Goal: Navigation & Orientation: Find specific page/section

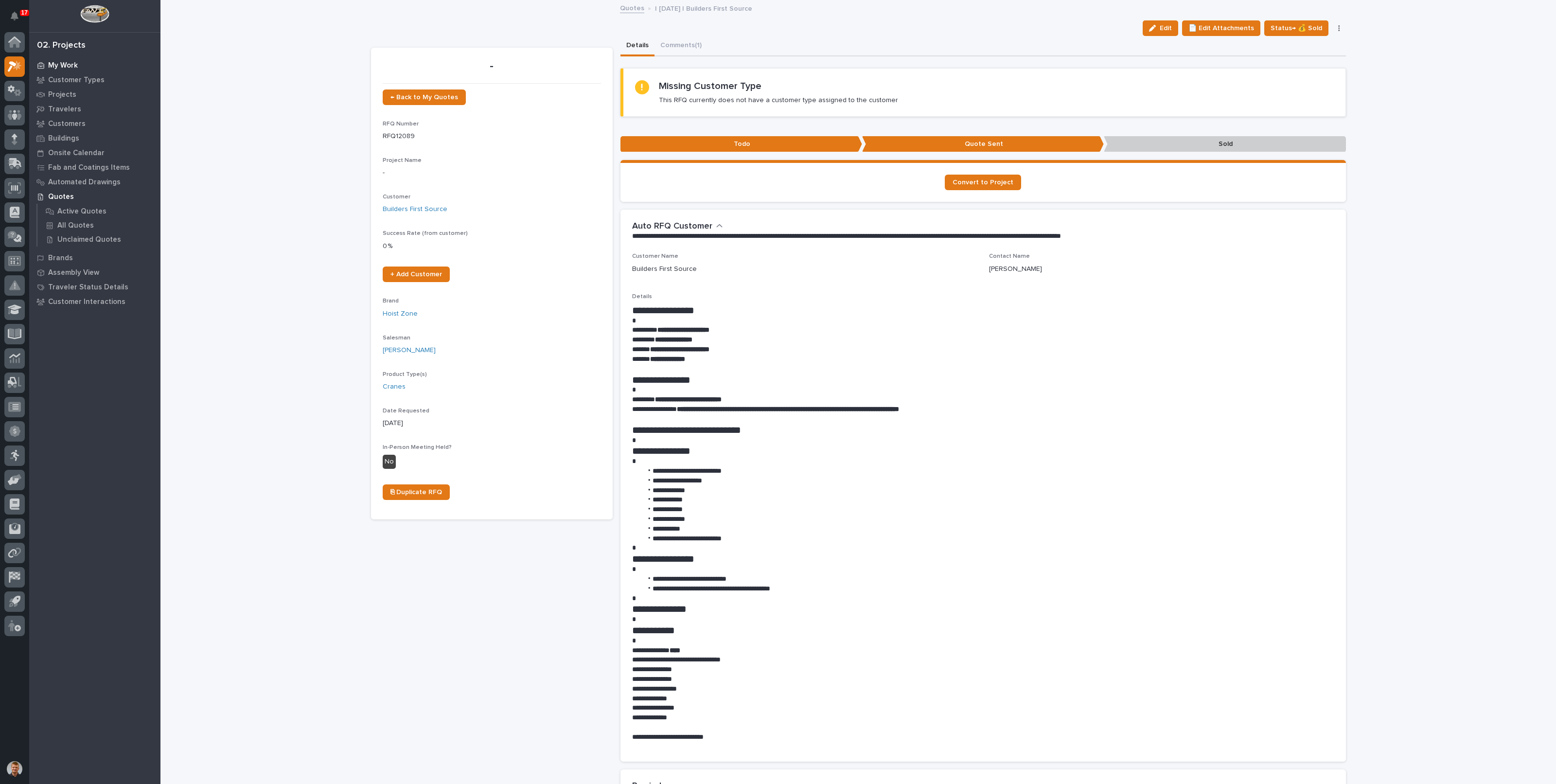
click at [61, 64] on p "My Work" at bounding box center [63, 65] width 30 height 9
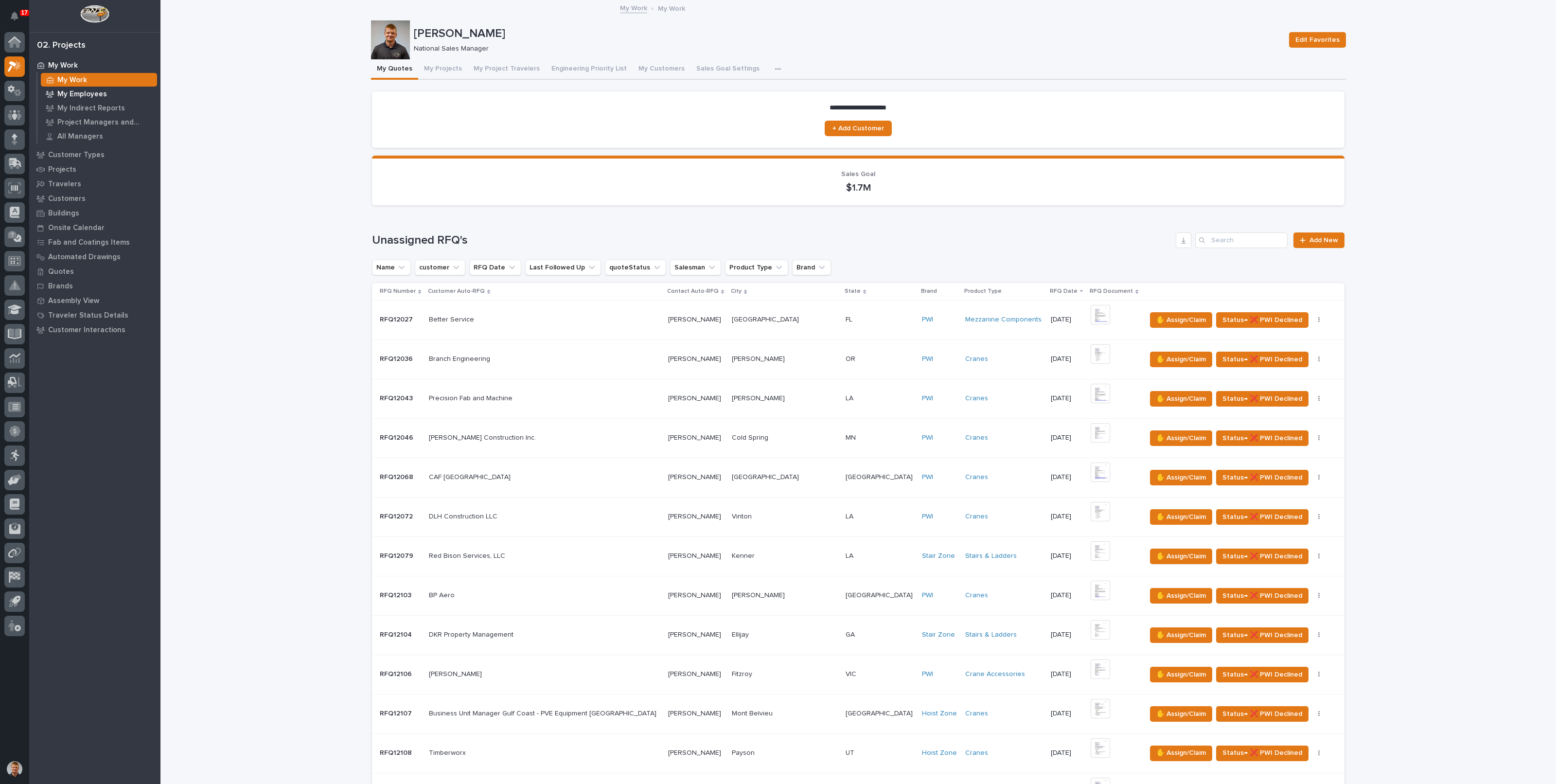
click at [80, 96] on p "My Employees" at bounding box center [82, 94] width 50 height 9
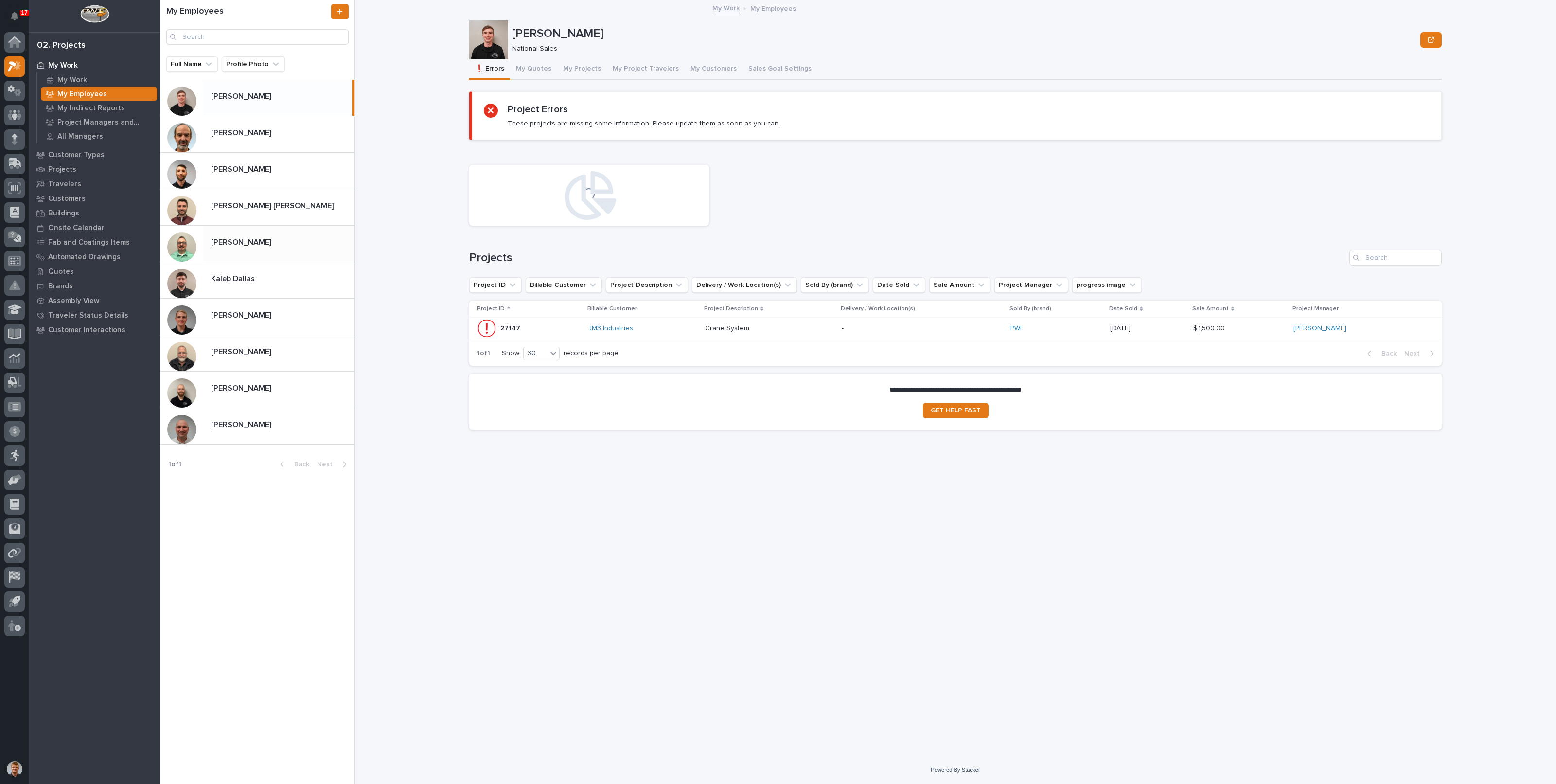
click at [284, 239] on p at bounding box center [281, 243] width 140 height 10
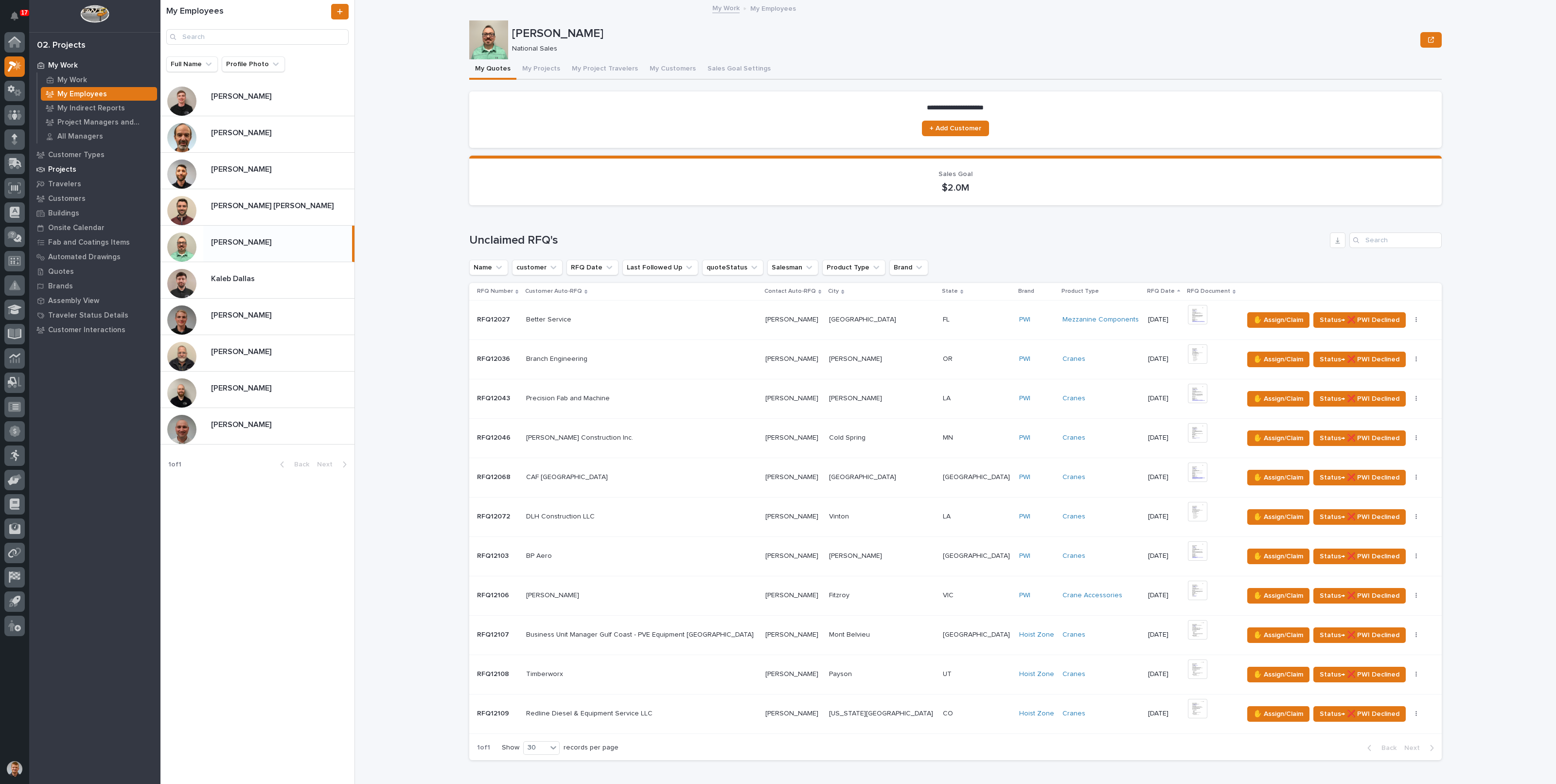
click at [65, 169] on p "Projects" at bounding box center [62, 169] width 28 height 9
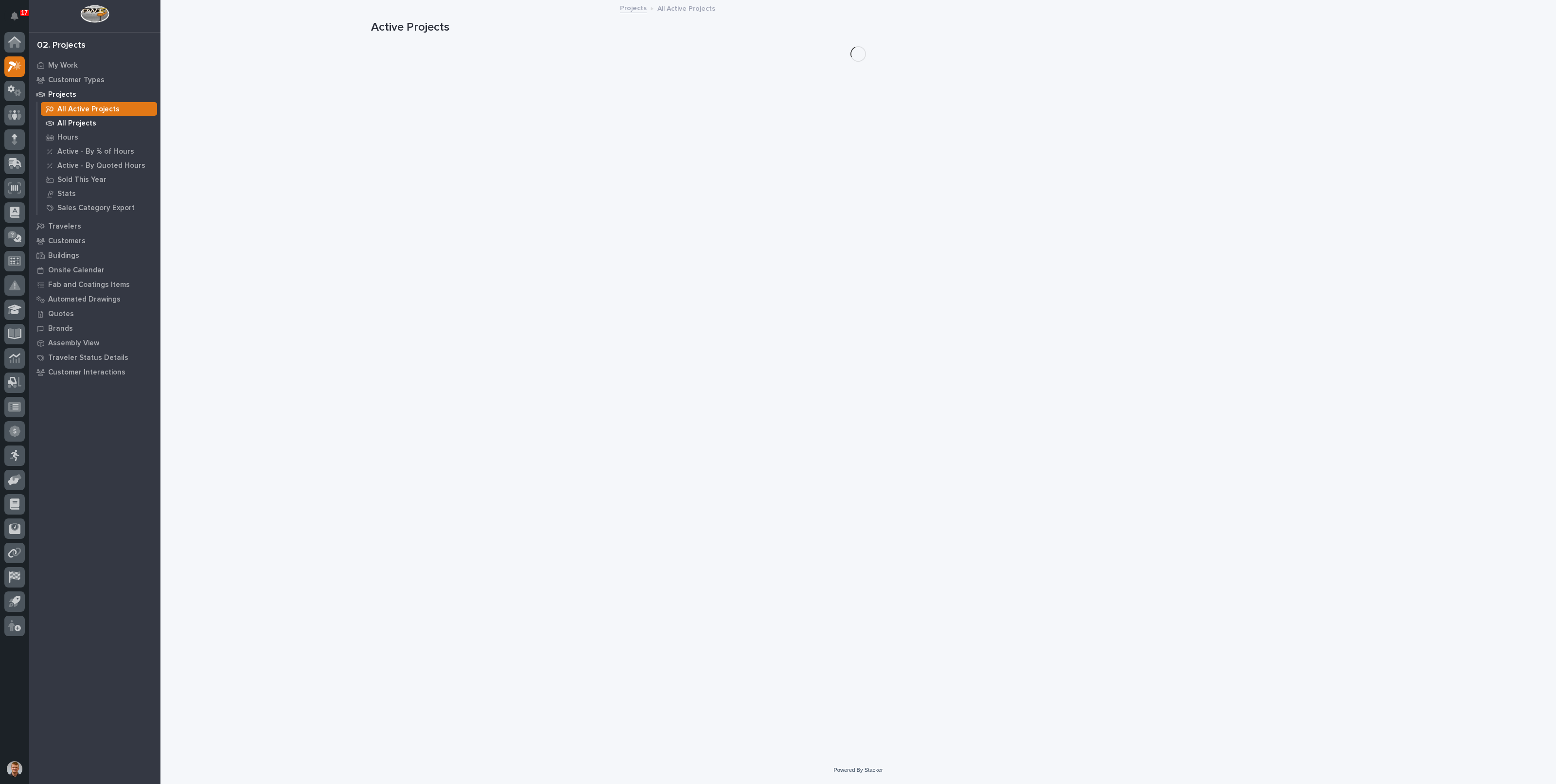
click at [67, 119] on p "All Projects" at bounding box center [76, 123] width 39 height 9
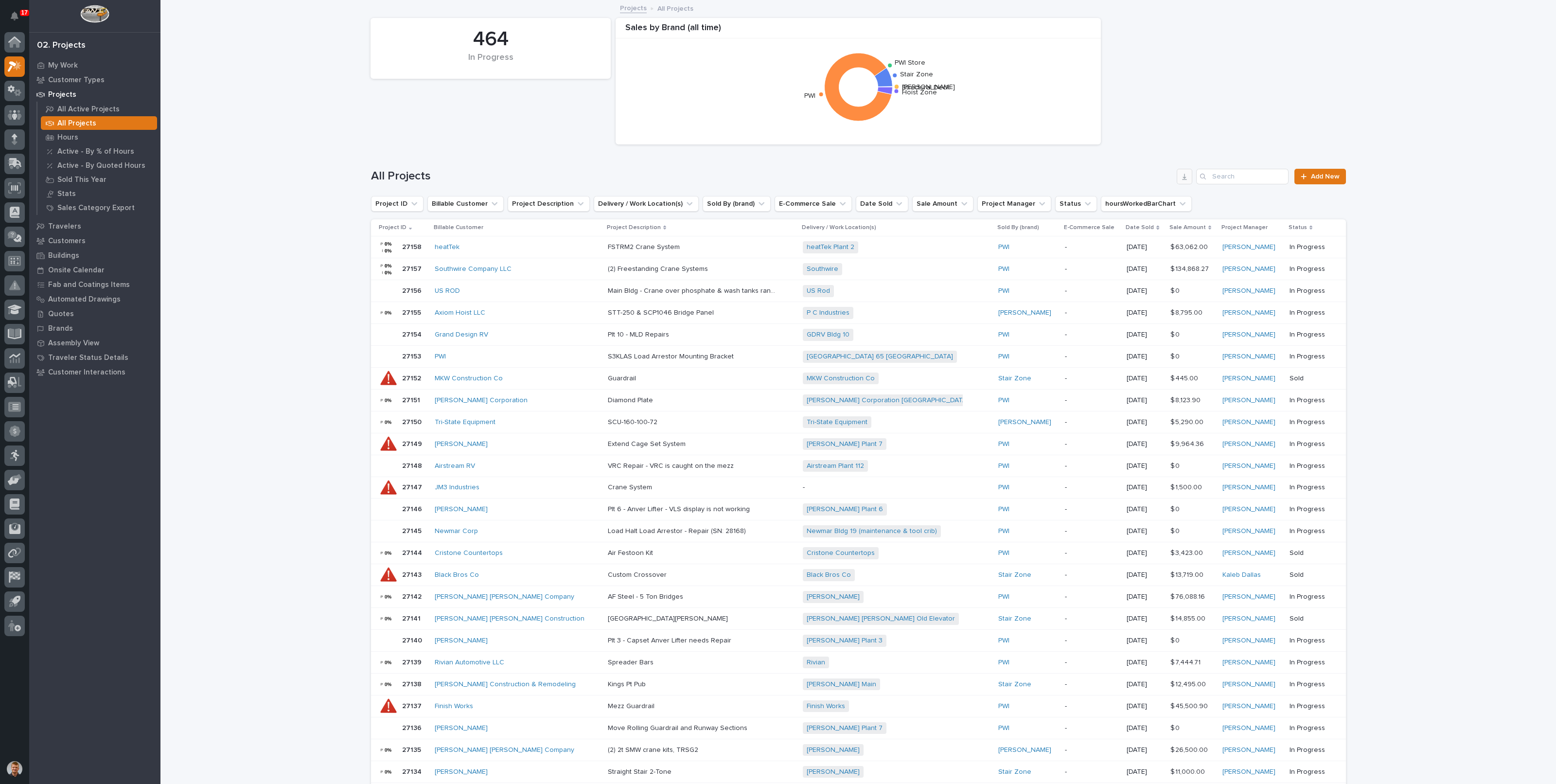
click at [1179, 181] on button "button" at bounding box center [1184, 176] width 15 height 15
click at [1169, 97] on div "464 In Progress Sales by Brand (all time) Structural Deck Starke Stair Zone PWI…" at bounding box center [859, 81] width 985 height 137
click at [341, 125] on div "Loading... Saving… Loading... Saving… 464 In Progress Sales by Brand (all time)…" at bounding box center [859, 488] width 1396 height 974
click at [66, 240] on p "Customers" at bounding box center [67, 241] width 38 height 9
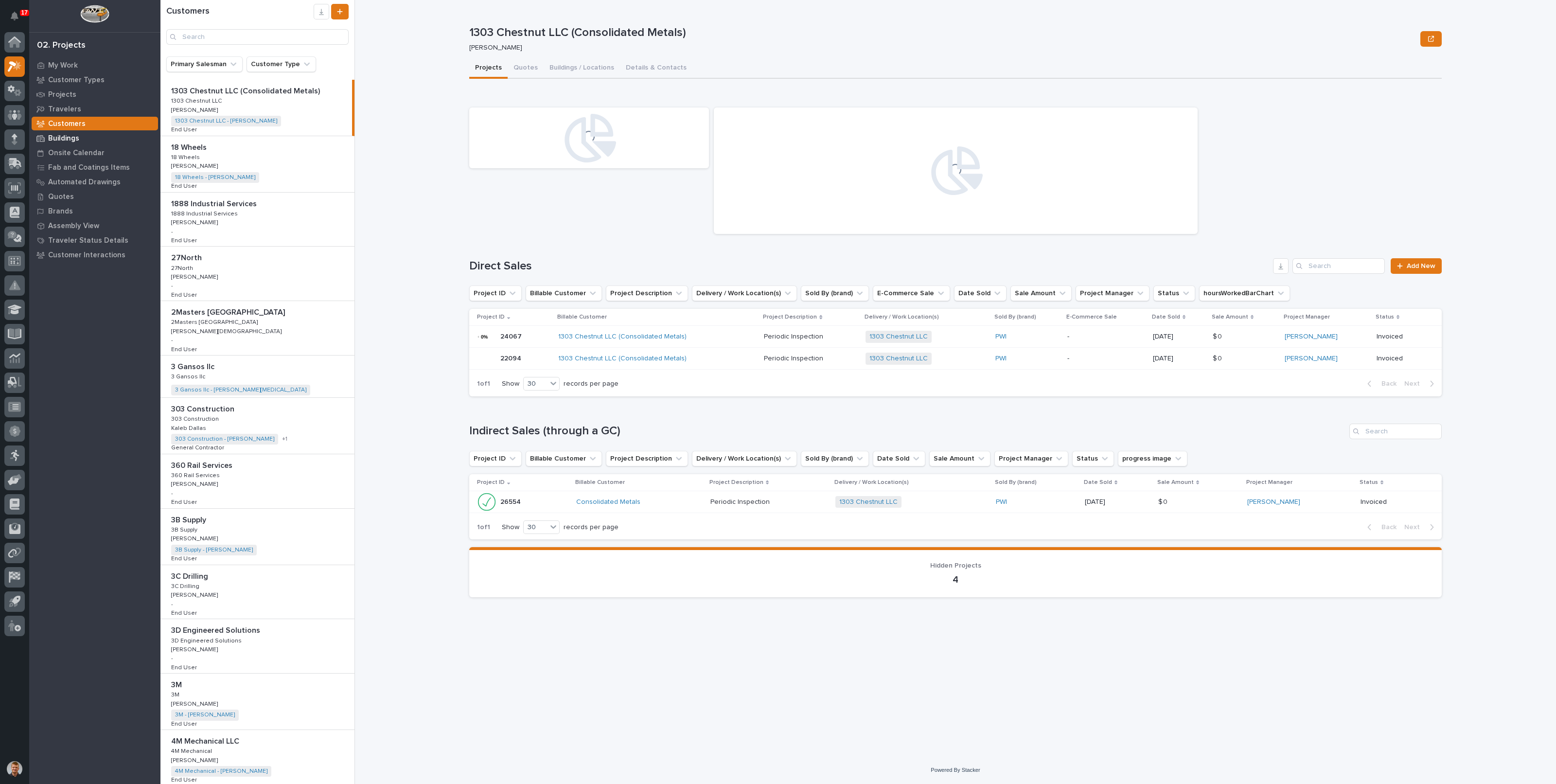
click at [51, 135] on p "Buildings" at bounding box center [63, 138] width 31 height 9
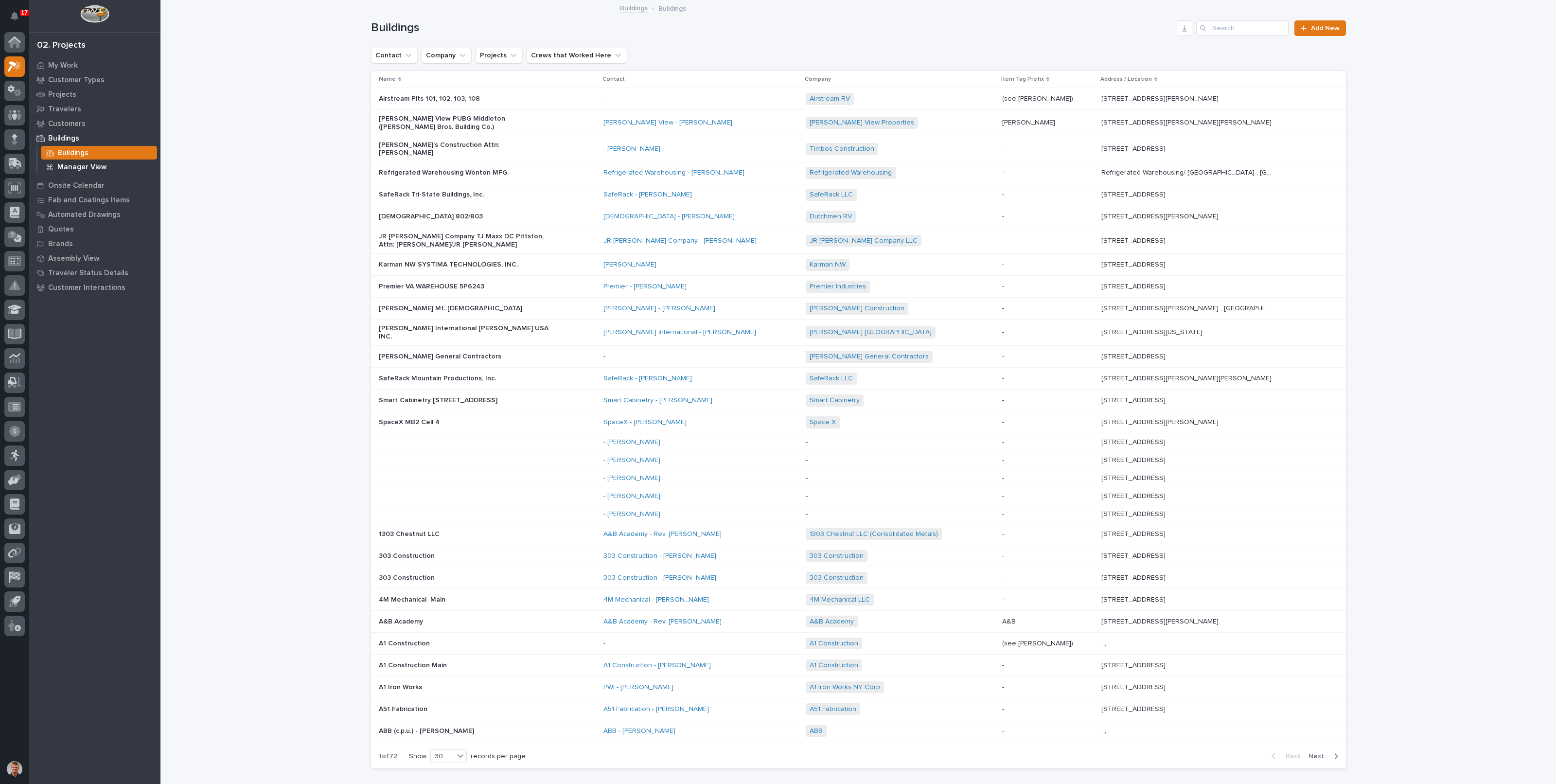
click at [89, 165] on p "Manager View" at bounding box center [81, 167] width 49 height 9
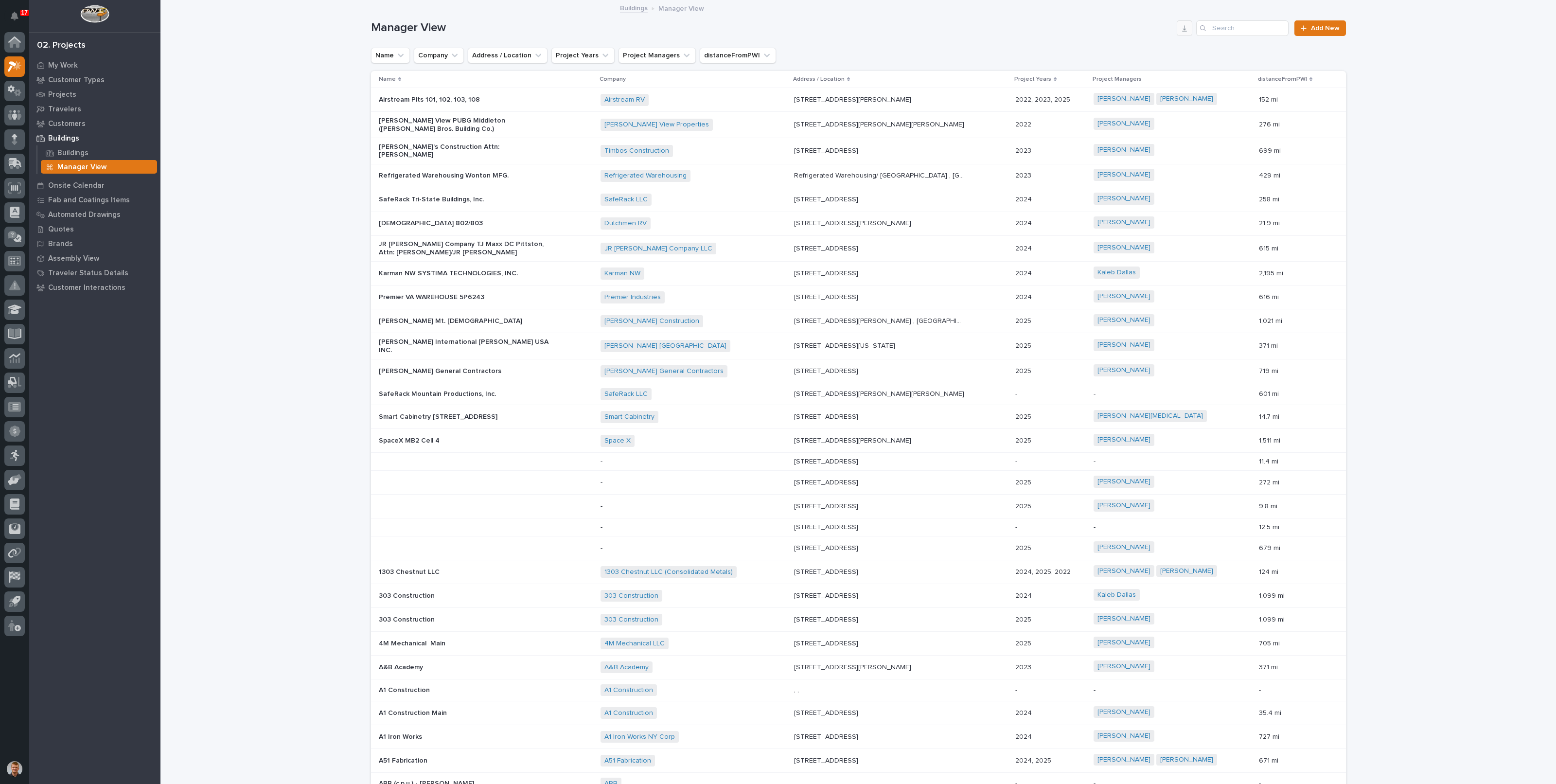
click at [1179, 33] on button "button" at bounding box center [1184, 27] width 15 height 15
click at [1182, 28] on icon "button" at bounding box center [1185, 28] width 8 height 8
click at [63, 228] on p "Quotes" at bounding box center [61, 229] width 26 height 9
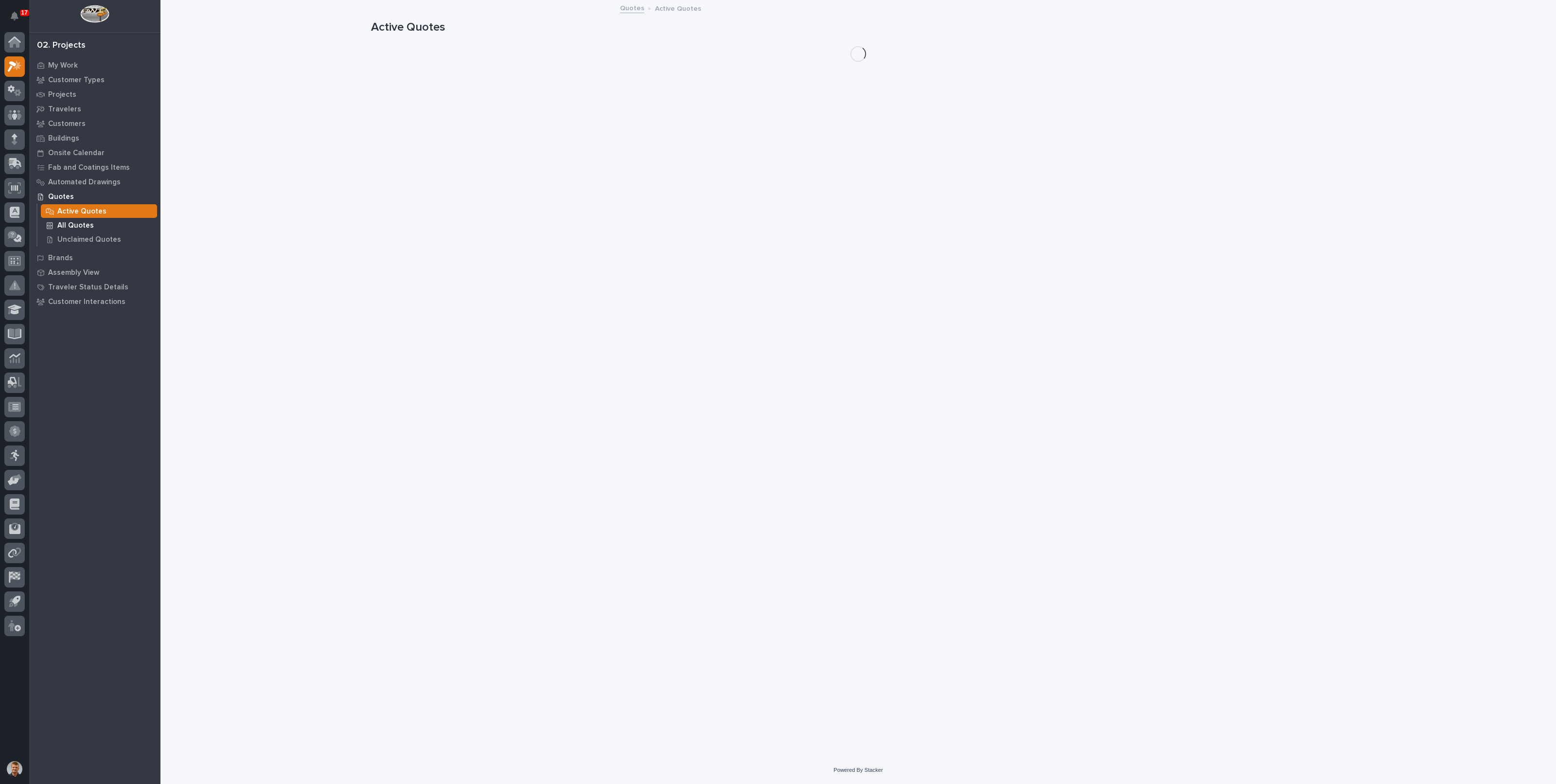
click at [73, 227] on p "All Quotes" at bounding box center [75, 225] width 36 height 9
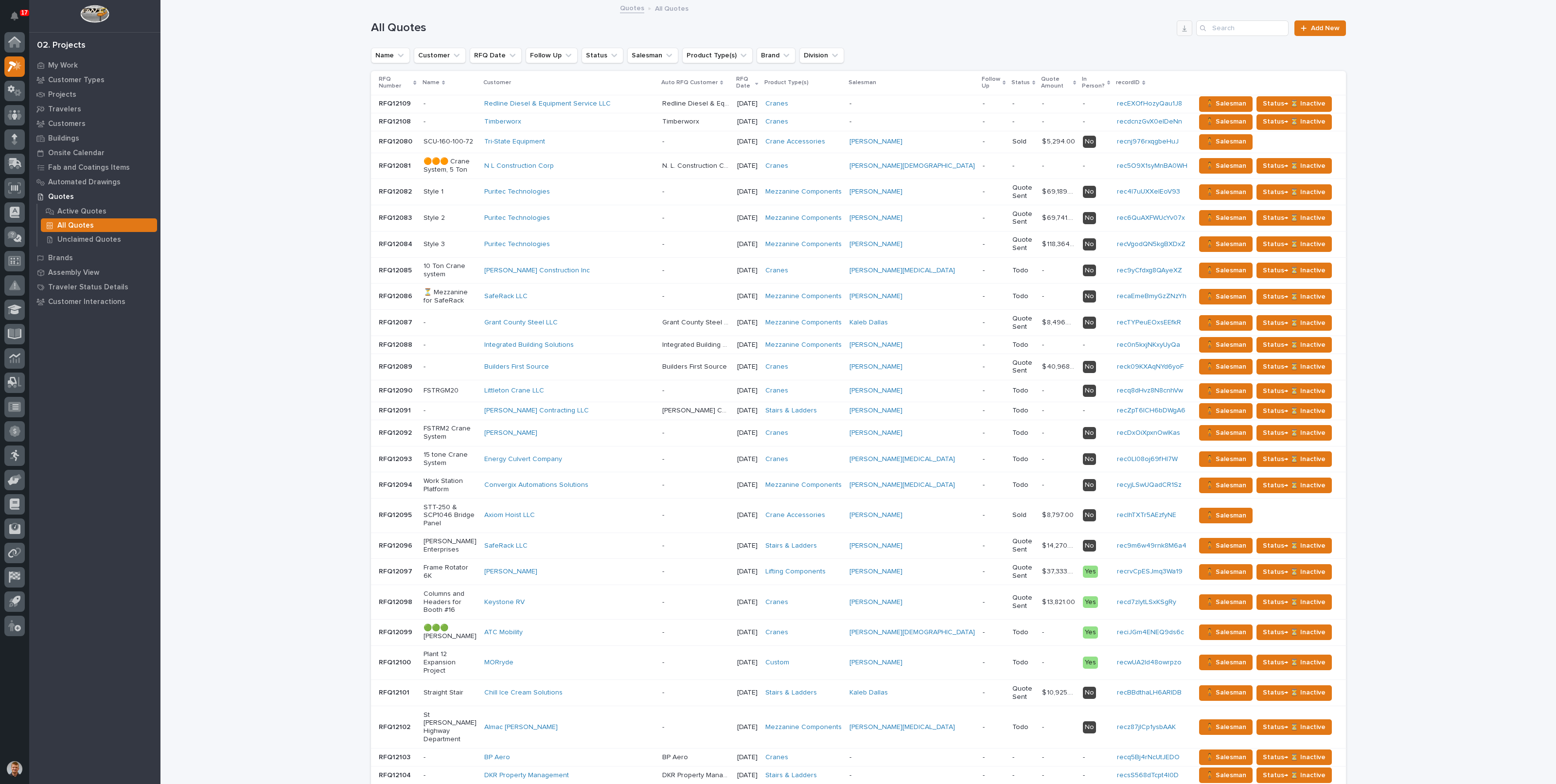
click at [1183, 33] on button "button" at bounding box center [1184, 27] width 15 height 15
click at [1183, 28] on icon "button" at bounding box center [1185, 28] width 8 height 8
click at [298, 65] on div "Loading... Saving… Loading... Saving… All Quotes Add New Name Customer RFQ Date…" at bounding box center [859, 463] width 1396 height 925
click at [1143, 31] on h1 "All Quotes" at bounding box center [772, 28] width 803 height 14
